Goal: Task Accomplishment & Management: Use online tool/utility

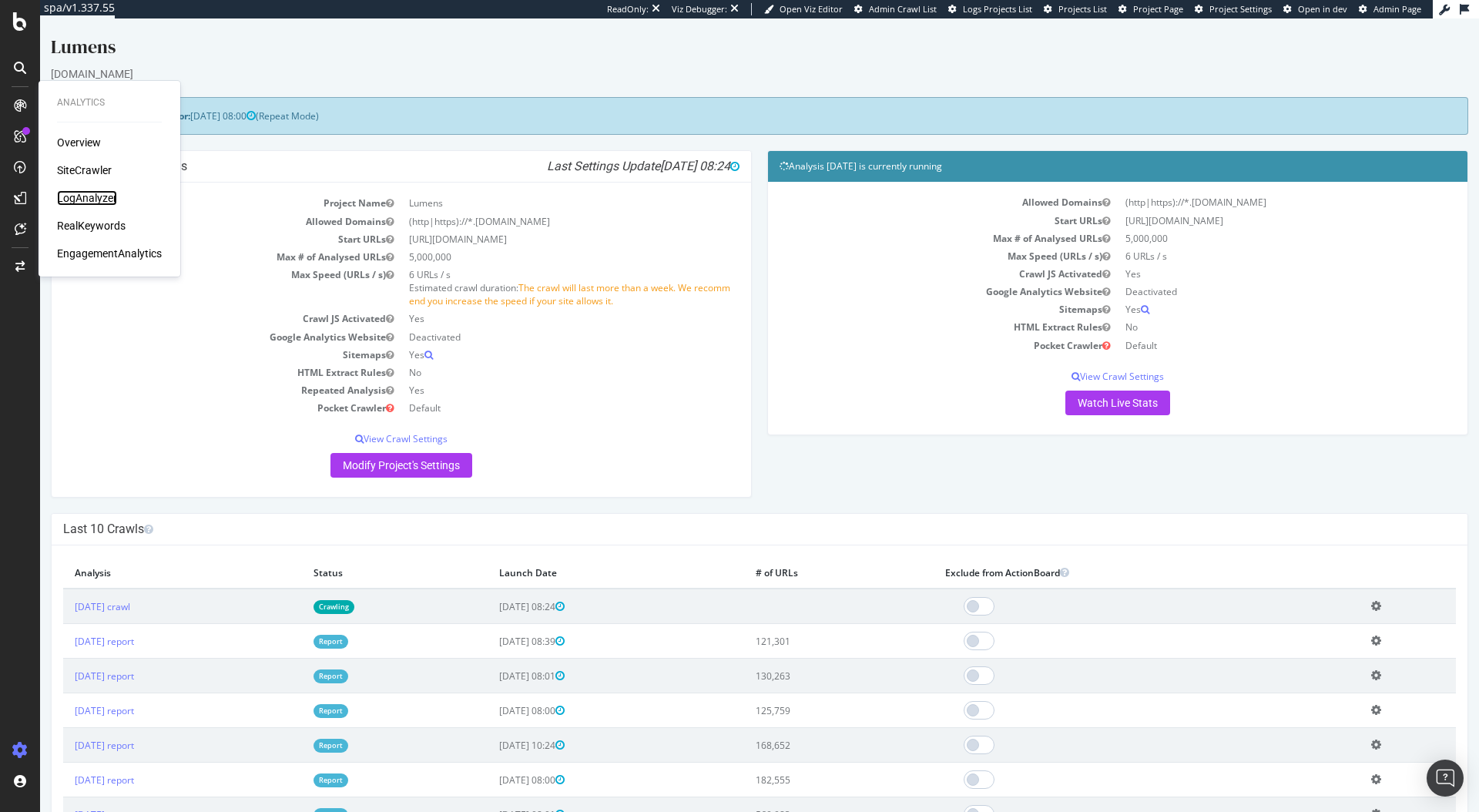
click at [93, 193] on div "LogAnalyzer" at bounding box center [87, 198] width 61 height 16
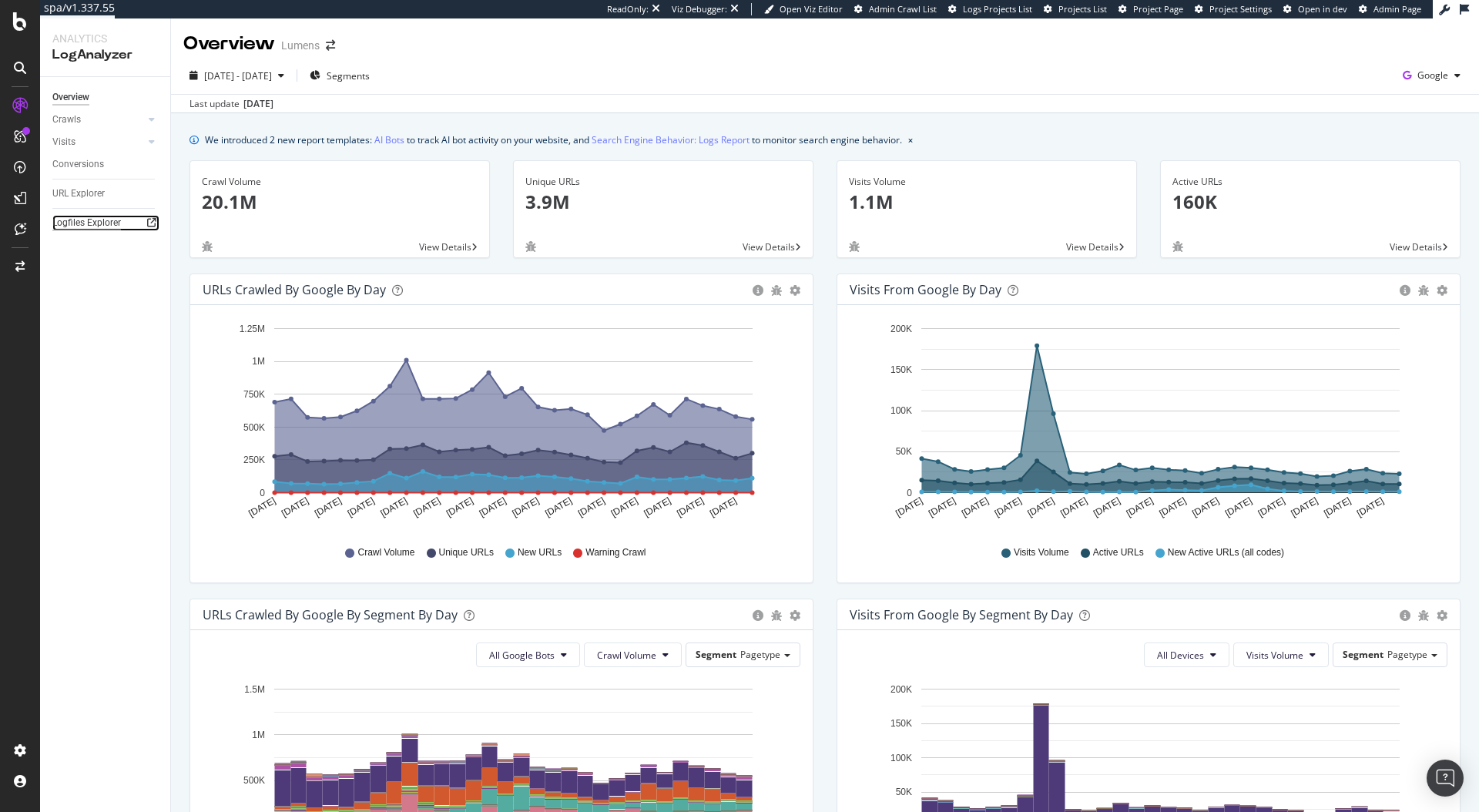
click at [82, 225] on div "Logfiles Explorer" at bounding box center [87, 223] width 68 height 17
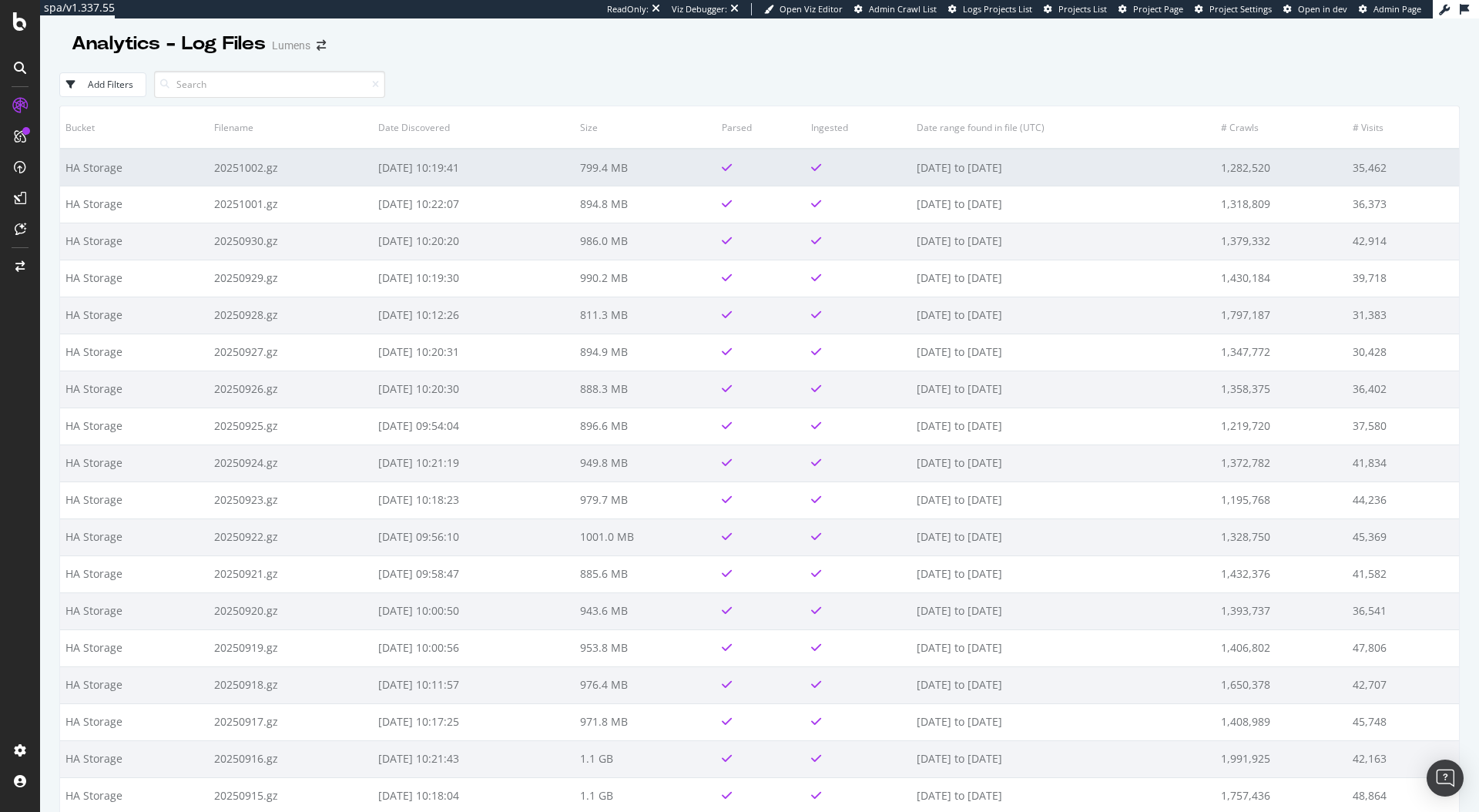
click at [462, 171] on td "2025-10-03 10:19:41" at bounding box center [473, 167] width 201 height 37
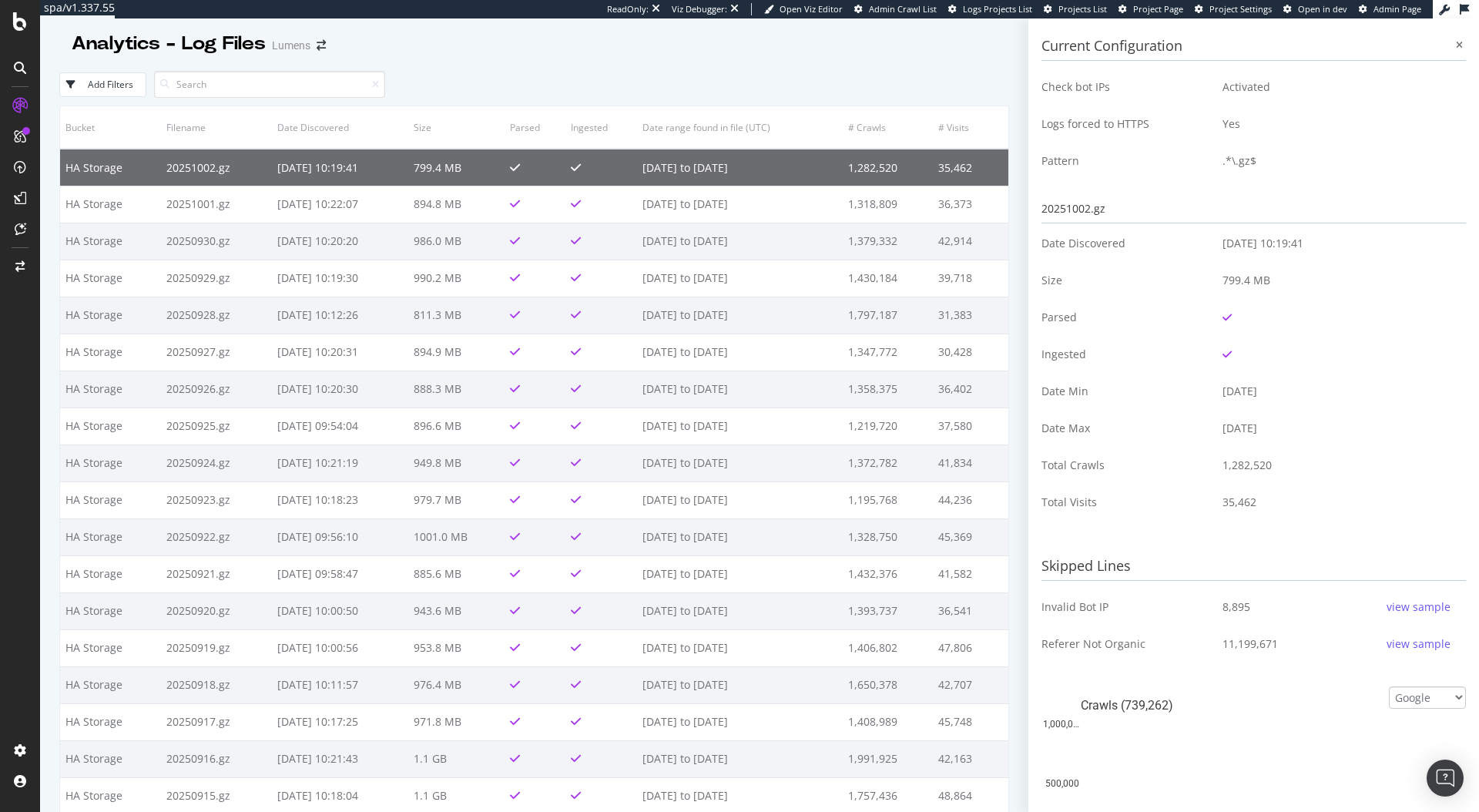
scroll to position [446, 0]
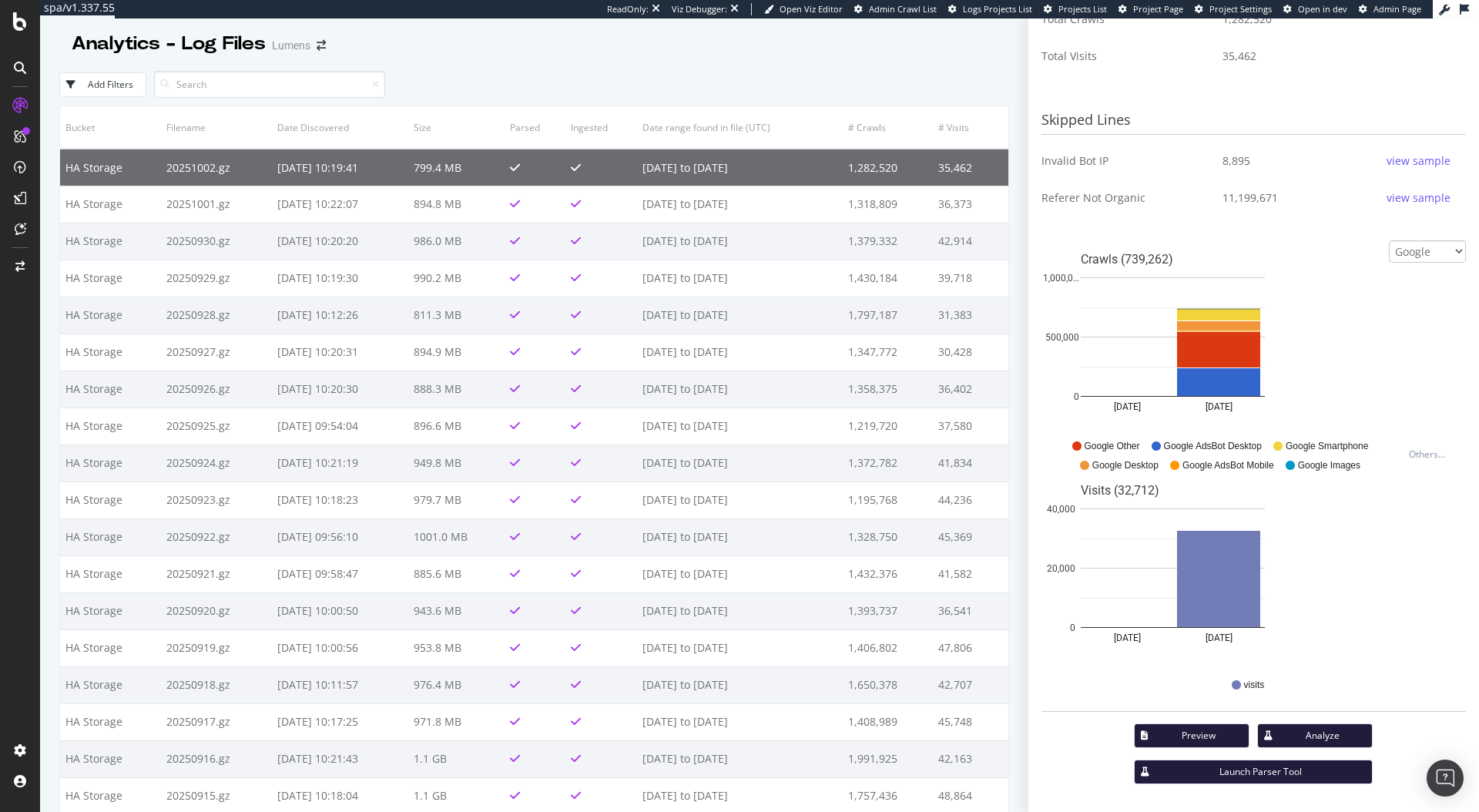
click at [725, 69] on div "Add Filters" at bounding box center [534, 84] width 950 height 42
